Goal: Task Accomplishment & Management: Manage account settings

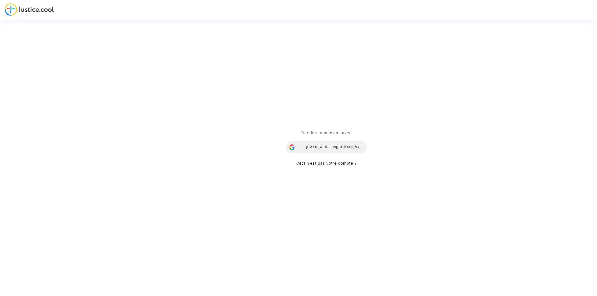
click at [337, 146] on div "ealvarez@reclamaciondevuelos.com" at bounding box center [326, 147] width 81 height 12
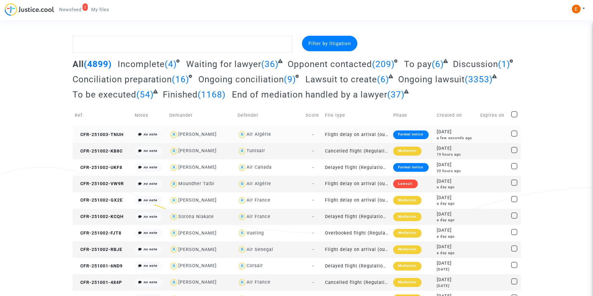
click at [400, 136] on div "Formal notice" at bounding box center [410, 135] width 35 height 9
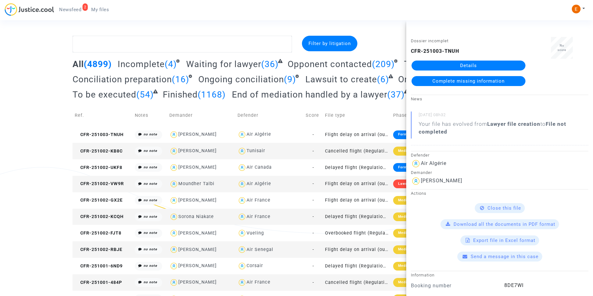
click at [486, 65] on link "Details" at bounding box center [468, 66] width 114 height 10
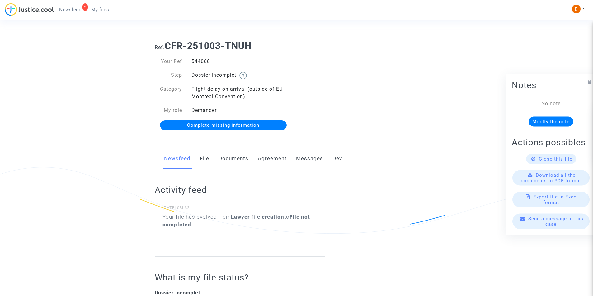
click at [230, 157] on link "Documents" at bounding box center [233, 159] width 30 height 21
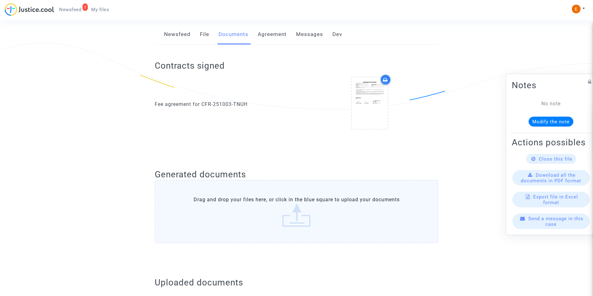
scroll to position [249, 0]
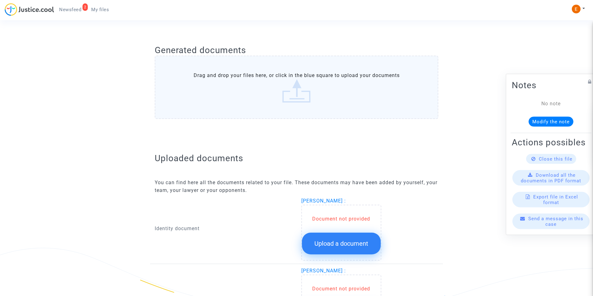
click at [339, 243] on span "Upload a document" at bounding box center [341, 243] width 54 height 7
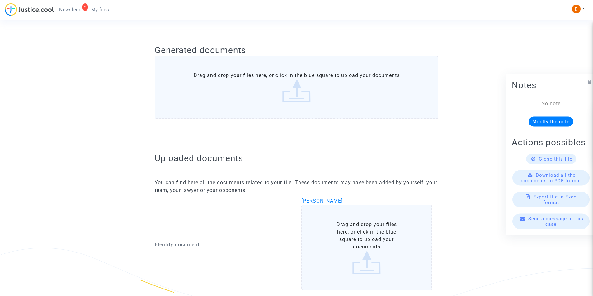
click at [340, 238] on label "Drag and drop your files here, or click in the blue square to upload your docum…" at bounding box center [366, 248] width 131 height 86
click at [0, 0] on input "Drag and drop your files here, or click in the blue square to upload your docum…" at bounding box center [0, 0] width 0 height 0
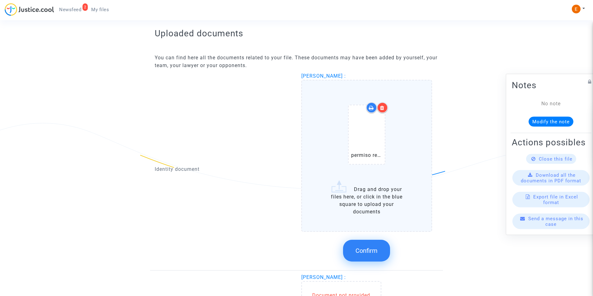
scroll to position [372, 0]
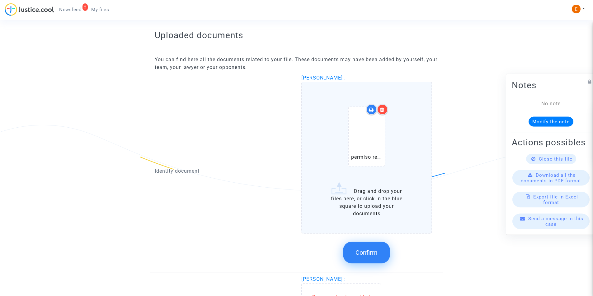
click at [383, 107] on icon at bounding box center [382, 109] width 4 height 5
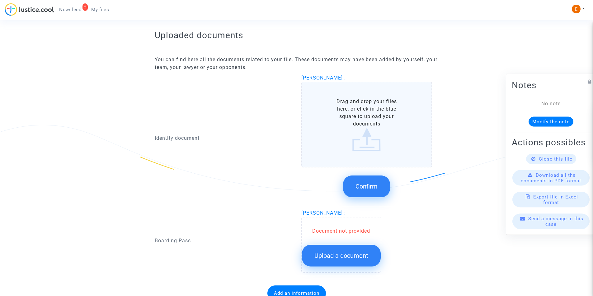
click at [356, 136] on label "Drag and drop your files here, or click in the blue square to upload your docum…" at bounding box center [366, 125] width 131 height 86
click at [0, 0] on input "Drag and drop your files here, or click in the blue square to upload your docum…" at bounding box center [0, 0] width 0 height 0
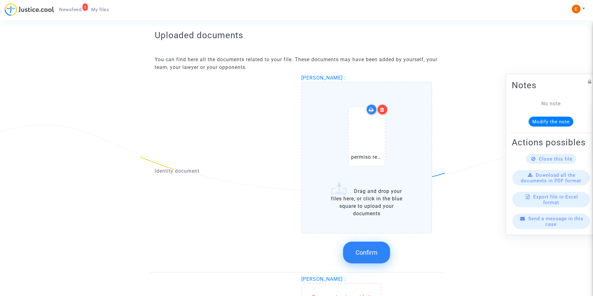
drag, startPoint x: 384, startPoint y: 108, endPoint x: 376, endPoint y: 129, distance: 21.8
click at [383, 108] on icon at bounding box center [382, 109] width 4 height 5
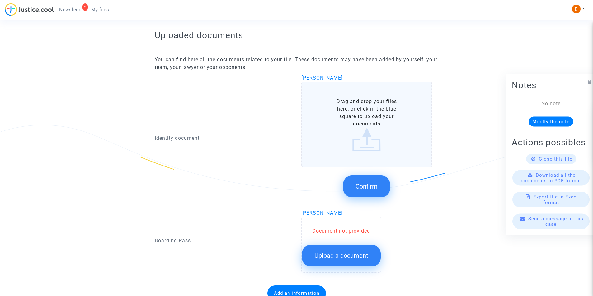
click at [373, 140] on label "Drag and drop your files here, or click in the blue square to upload your docum…" at bounding box center [366, 125] width 131 height 86
click at [0, 0] on input "Drag and drop your files here, or click in the blue square to upload your docum…" at bounding box center [0, 0] width 0 height 0
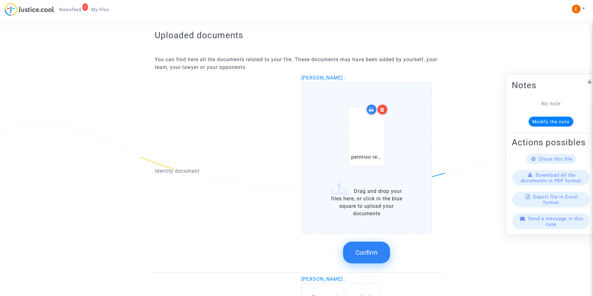
click at [382, 108] on icon at bounding box center [382, 109] width 4 height 5
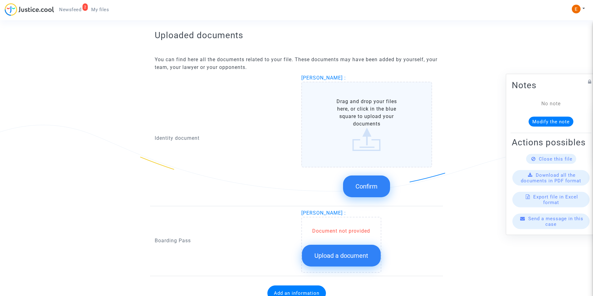
click at [388, 145] on label "Drag and drop your files here, or click in the blue square to upload your docum…" at bounding box center [366, 125] width 131 height 86
click at [0, 0] on input "Drag and drop your files here, or click in the blue square to upload your docum…" at bounding box center [0, 0] width 0 height 0
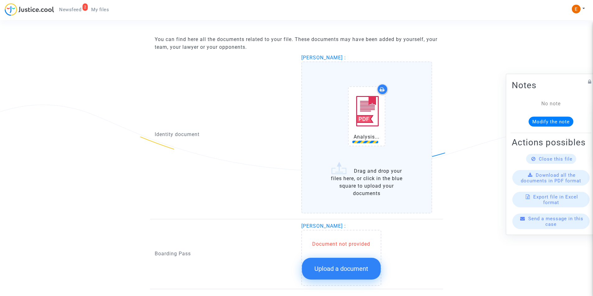
scroll to position [403, 0]
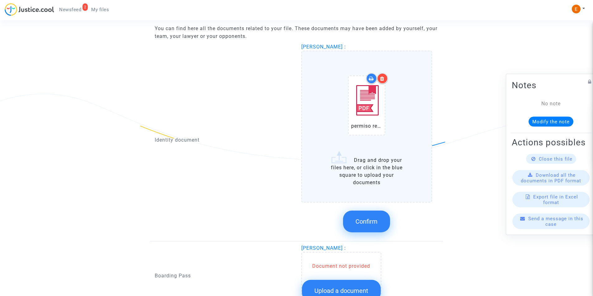
click at [375, 216] on button "Confirm" at bounding box center [366, 222] width 47 height 22
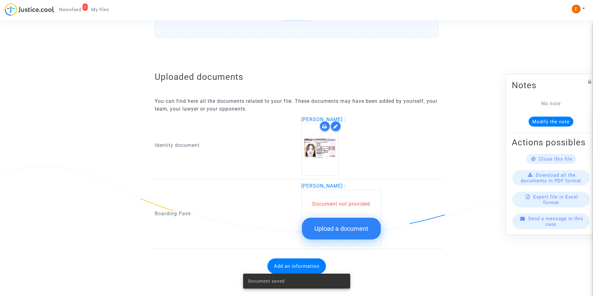
click at [357, 230] on span "Upload a document" at bounding box center [341, 228] width 54 height 7
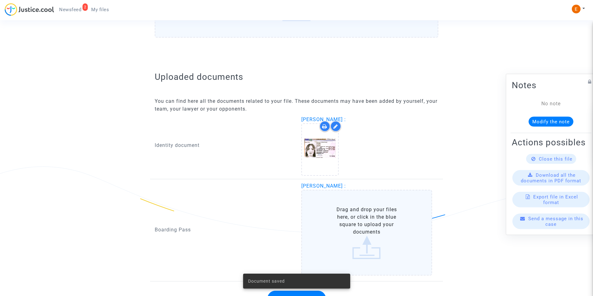
click at [357, 216] on label "Drag and drop your files here, or click in the blue square to upload your docum…" at bounding box center [366, 233] width 131 height 86
click at [0, 0] on input "Drag and drop your files here, or click in the blue square to upload your docum…" at bounding box center [0, 0] width 0 height 0
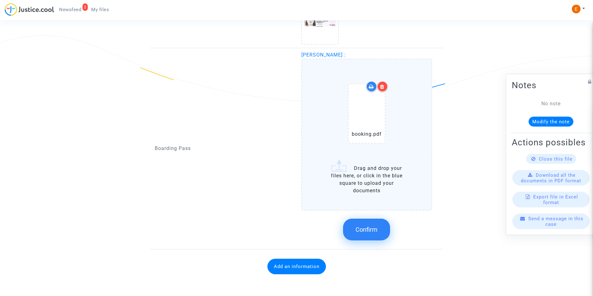
scroll to position [462, 0]
click at [366, 237] on button "Confirm" at bounding box center [366, 230] width 47 height 22
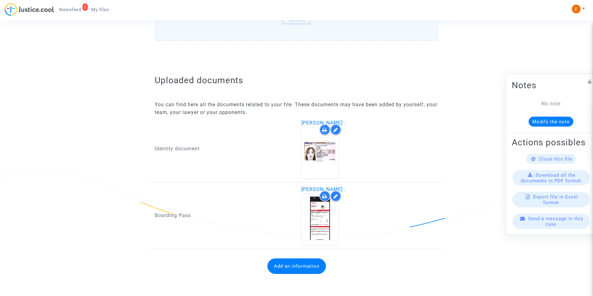
scroll to position [327, 0]
click at [298, 268] on button "Add an information" at bounding box center [296, 267] width 58 height 16
click at [280, 271] on button "Add an information" at bounding box center [296, 267] width 58 height 16
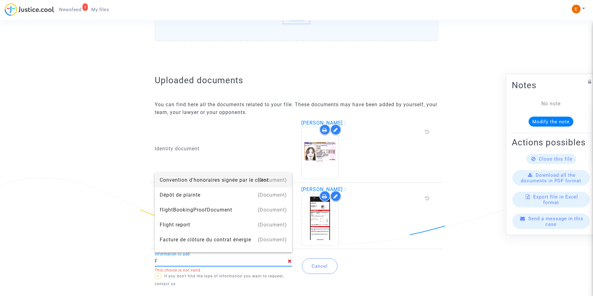
type input "Flight report"
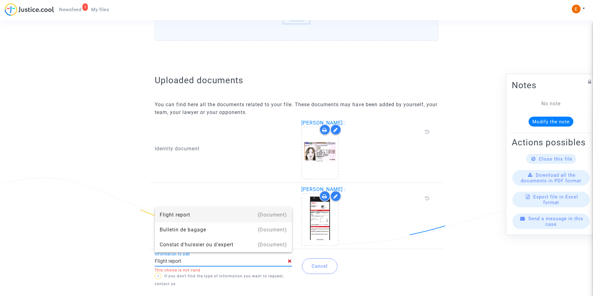
click at [190, 217] on div "Flight report" at bounding box center [223, 215] width 127 height 15
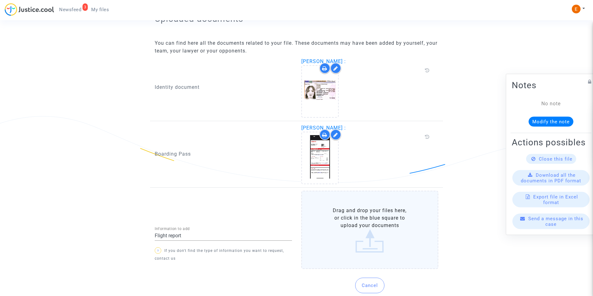
scroll to position [381, 0]
click at [377, 226] on label "Drag and drop your files here, or click in the blue square to upload your docum…" at bounding box center [369, 229] width 137 height 78
click at [0, 0] on input "Drag and drop your files here, or click in the blue square to upload your docum…" at bounding box center [0, 0] width 0 height 0
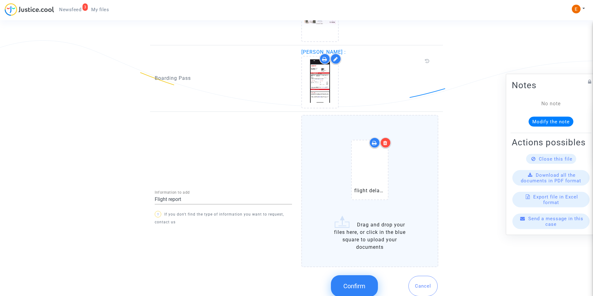
scroll to position [475, 0]
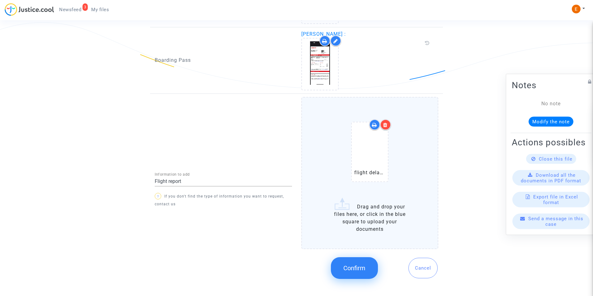
click at [363, 268] on span "Confirm" at bounding box center [354, 268] width 22 height 7
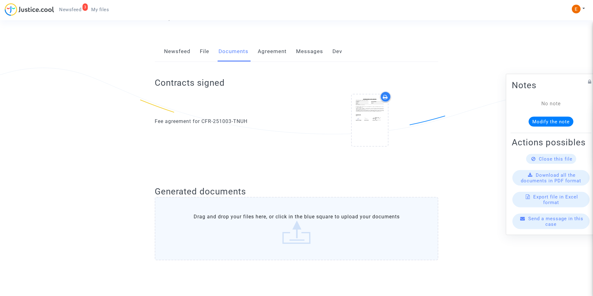
scroll to position [99, 0]
